Goal: Information Seeking & Learning: Learn about a topic

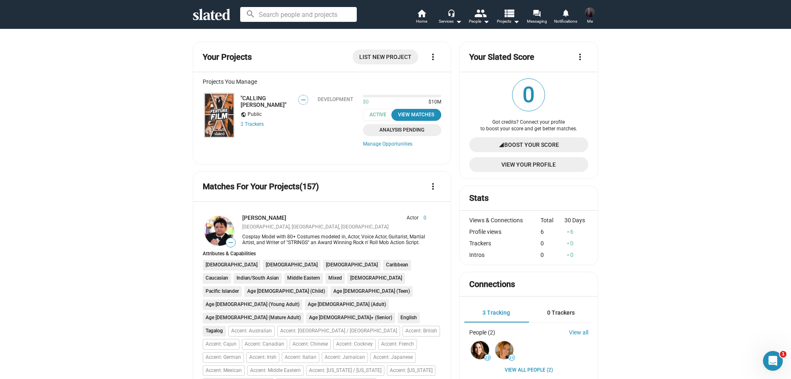
click at [215, 110] on img at bounding box center [219, 115] width 30 height 44
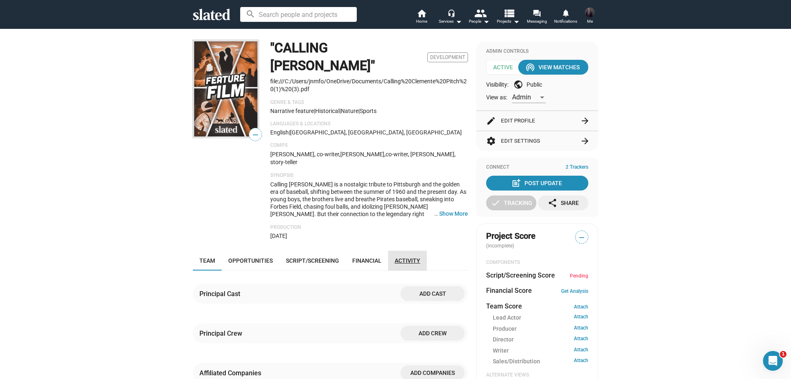
click at [398, 257] on span "Activity" at bounding box center [408, 260] width 26 height 7
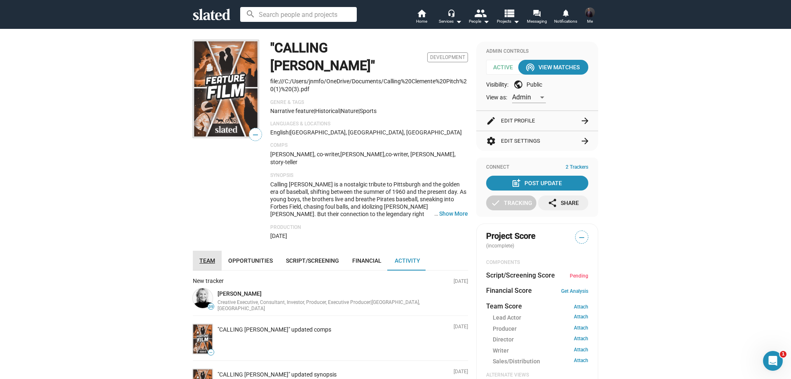
click at [206, 257] on span "Team" at bounding box center [207, 260] width 16 height 7
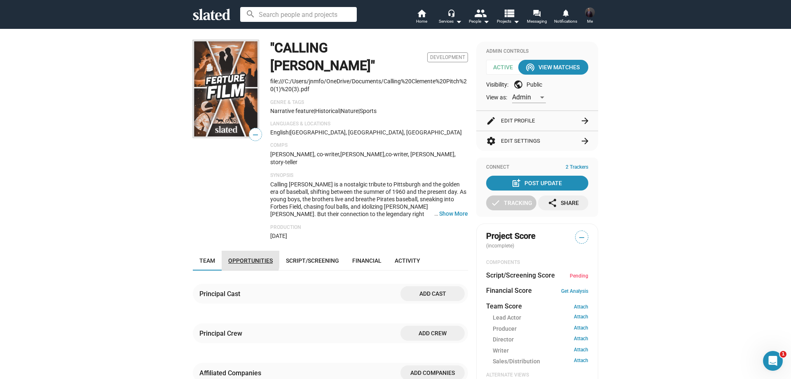
click at [236, 257] on span "Opportunities" at bounding box center [250, 260] width 45 height 7
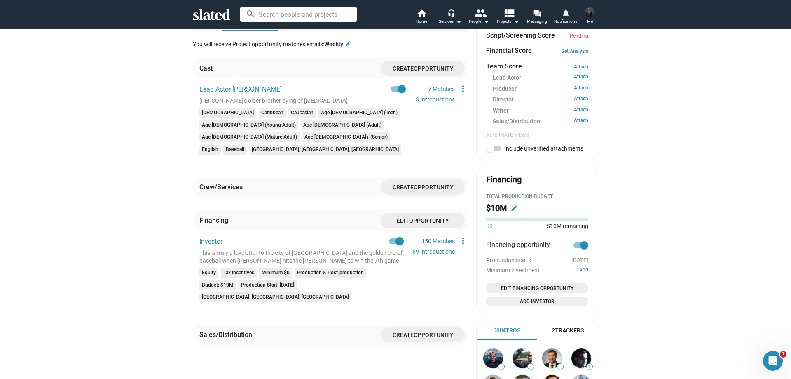
scroll to position [165, 0]
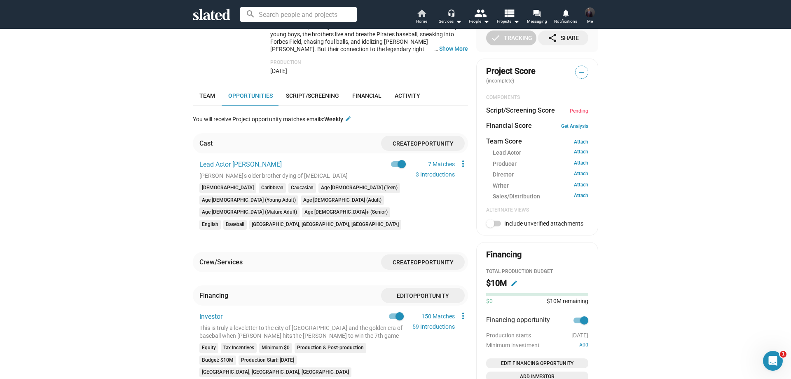
click at [425, 15] on mat-icon "home" at bounding box center [422, 13] width 10 height 10
